Goal: Task Accomplishment & Management: Use online tool/utility

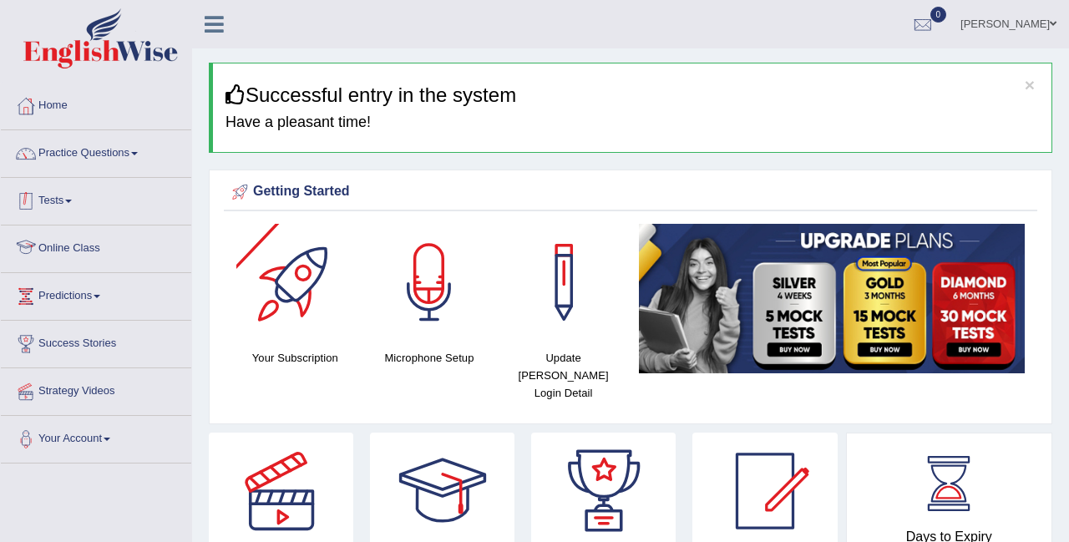
click at [72, 200] on span at bounding box center [68, 201] width 7 height 3
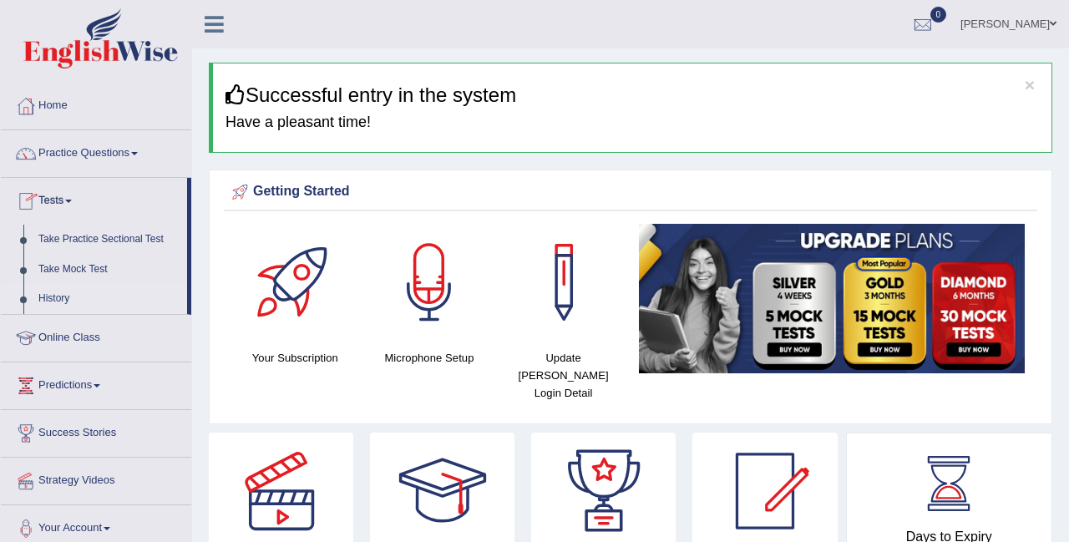
click at [63, 302] on link "History" at bounding box center [109, 299] width 156 height 30
click at [74, 270] on link "Take Mock Test" at bounding box center [109, 270] width 156 height 30
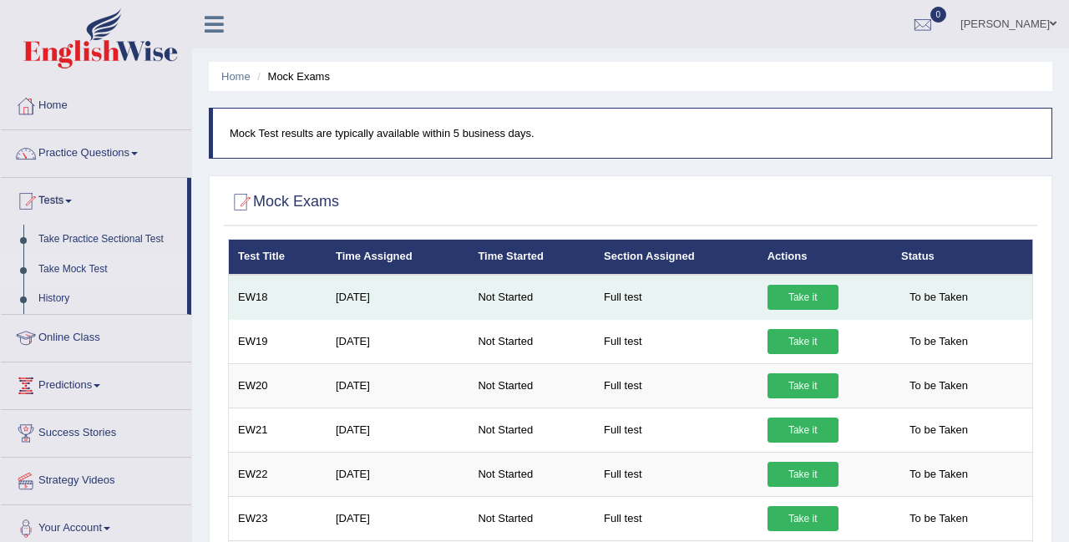
click at [809, 294] on link "Take it" at bounding box center [803, 297] width 71 height 25
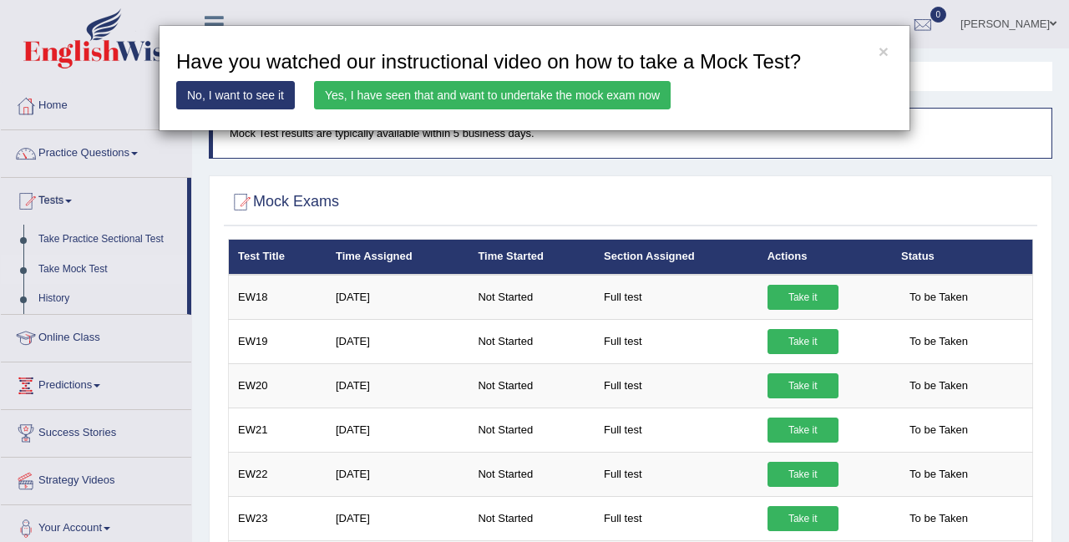
click at [383, 99] on link "Yes, I have seen that and want to undertake the mock exam now" at bounding box center [492, 95] width 357 height 28
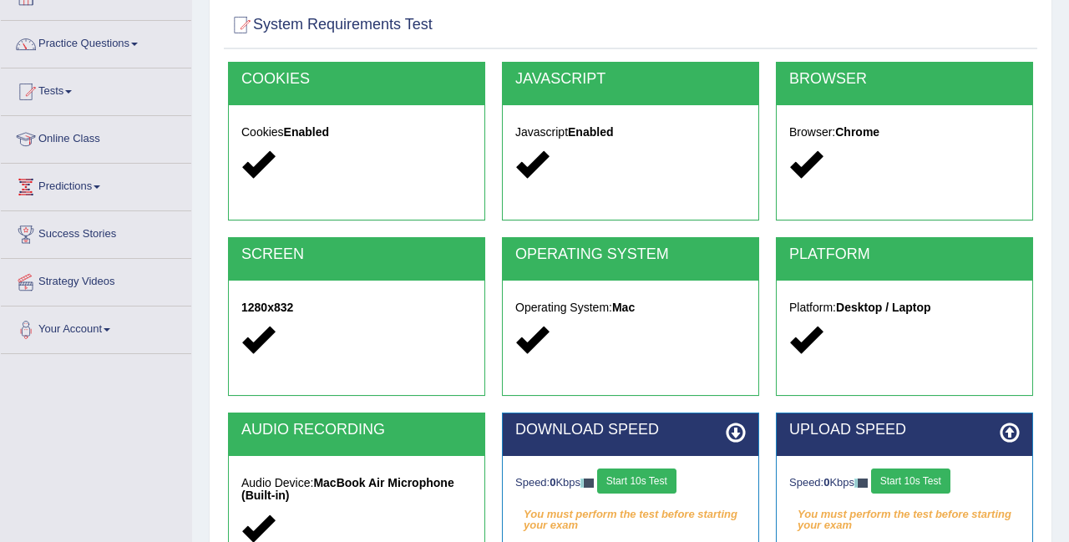
scroll to position [155, 0]
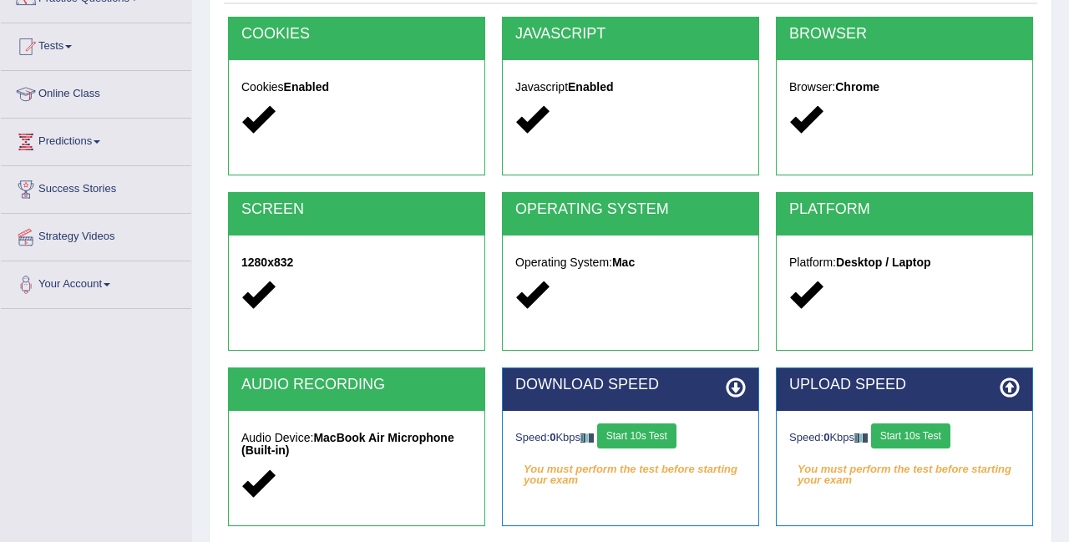
click at [646, 431] on button "Start 10s Test" at bounding box center [636, 435] width 79 height 25
click at [943, 435] on button "Start 10s Test" at bounding box center [910, 435] width 79 height 25
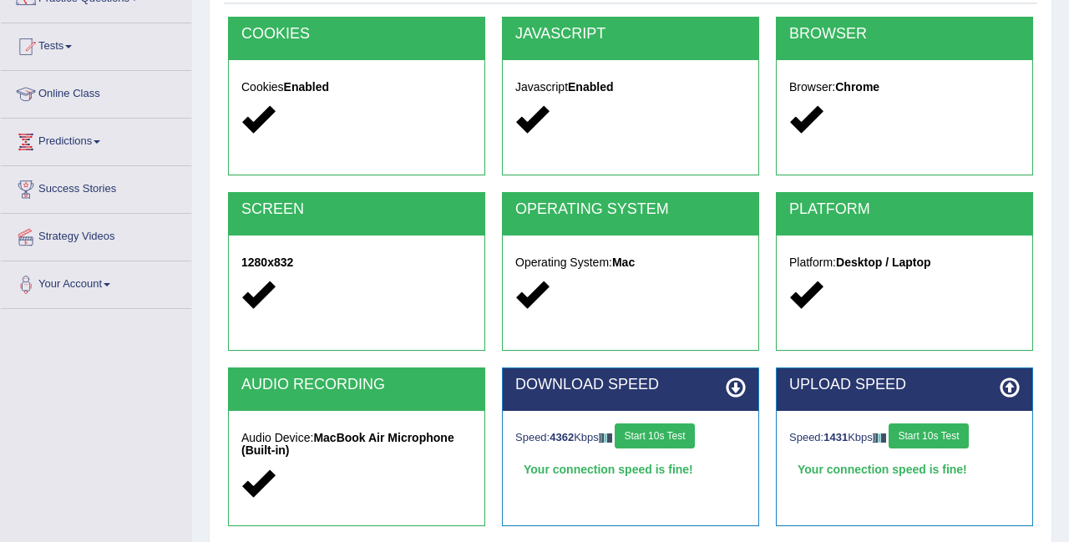
click at [943, 435] on button "Start 10s Test" at bounding box center [928, 435] width 79 height 25
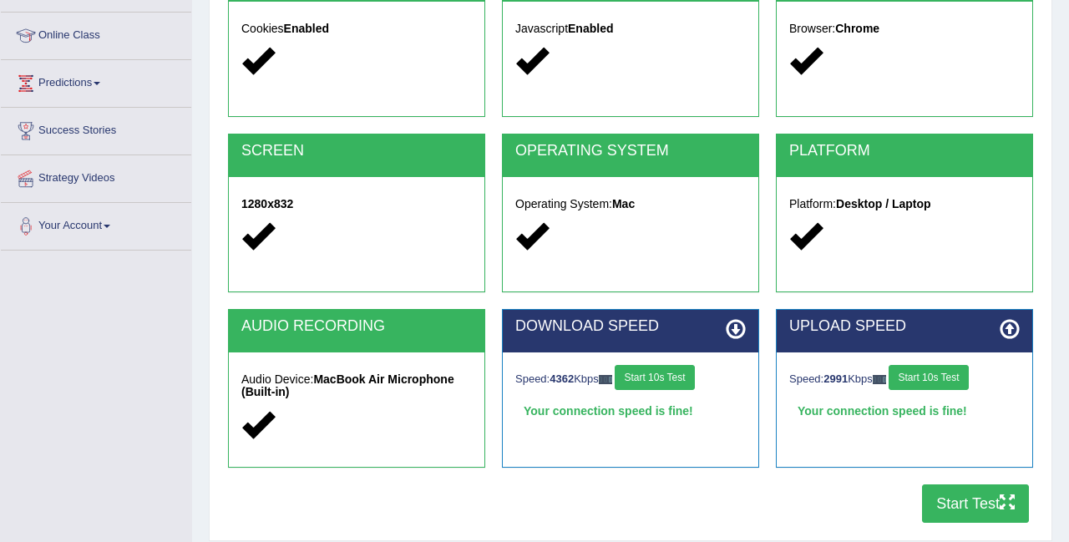
scroll to position [335, 0]
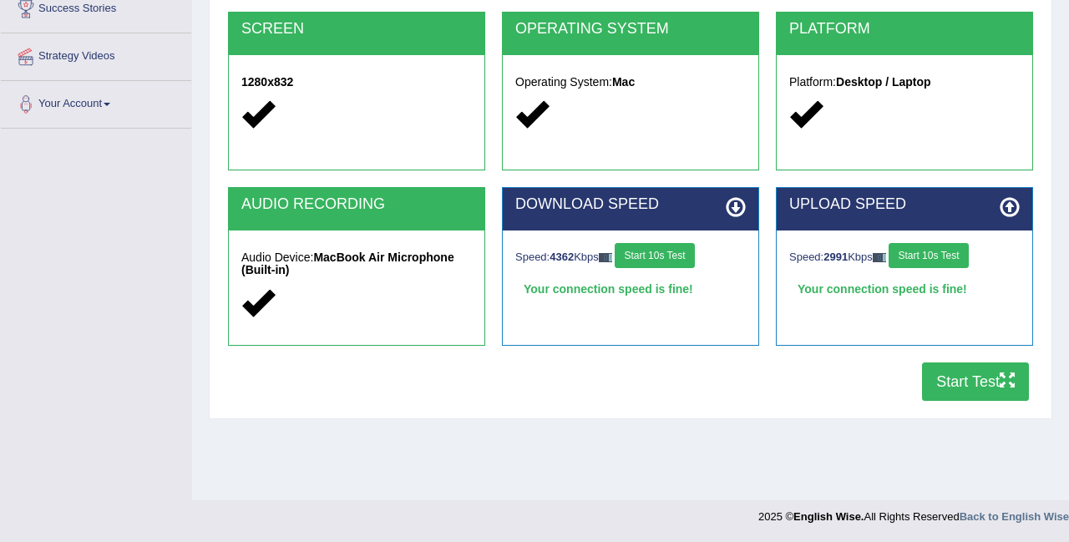
click at [983, 371] on button "Start Test" at bounding box center [975, 382] width 107 height 38
